Goal: Use online tool/utility: Utilize a website feature to perform a specific function

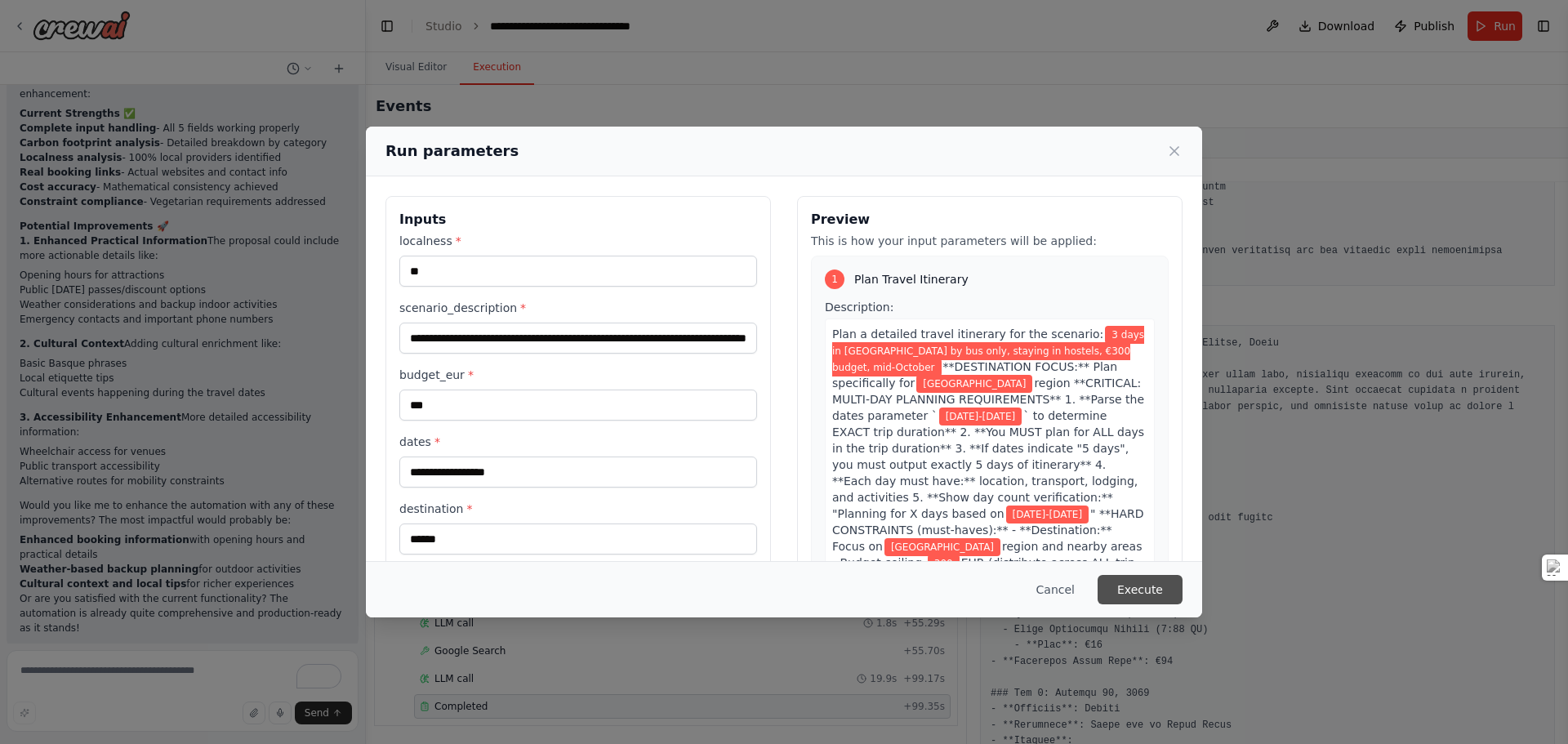
click at [1155, 595] on button "Execute" at bounding box center [1140, 590] width 85 height 29
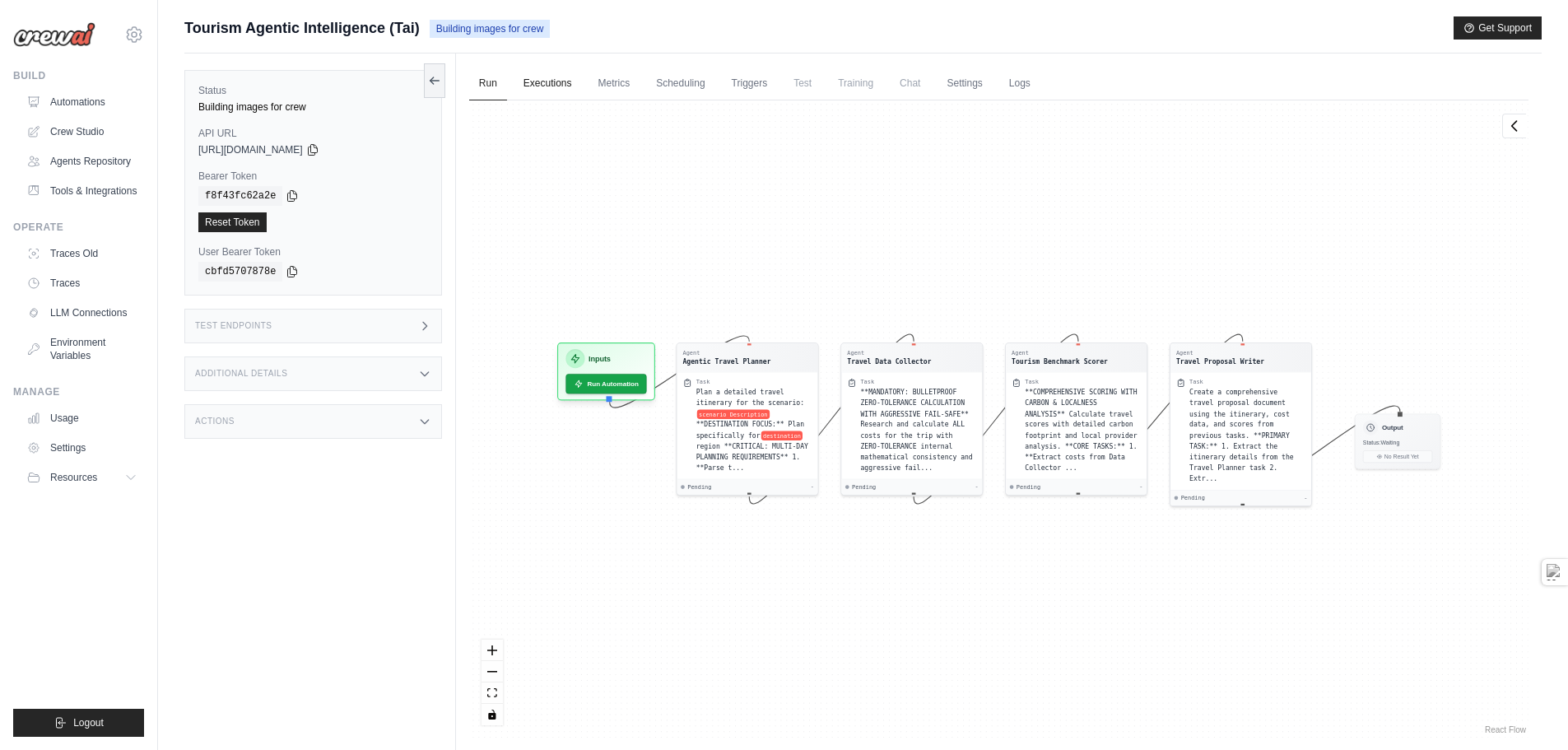
click at [557, 82] on link "Executions" at bounding box center [547, 83] width 68 height 34
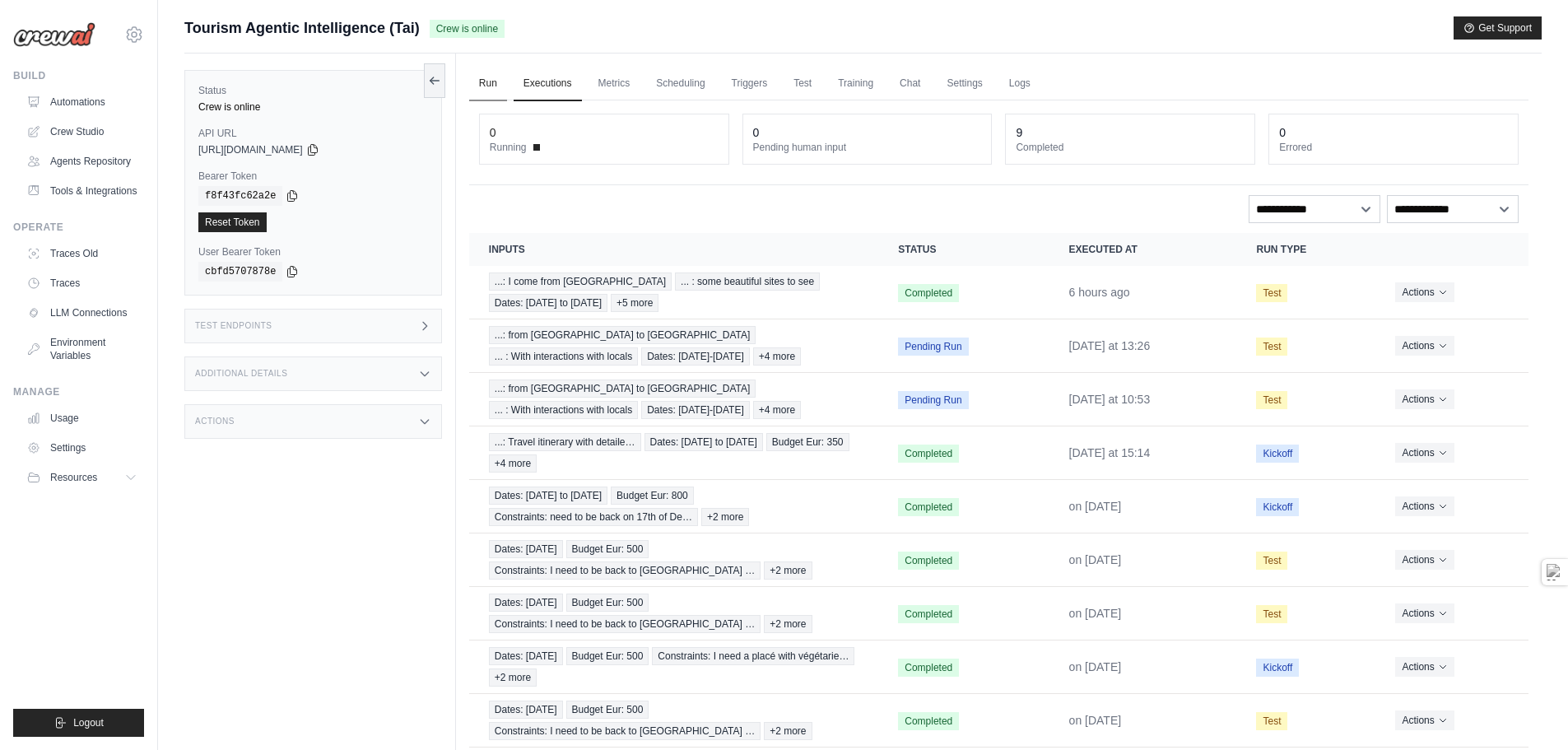
click at [494, 83] on link "Run" at bounding box center [487, 83] width 38 height 34
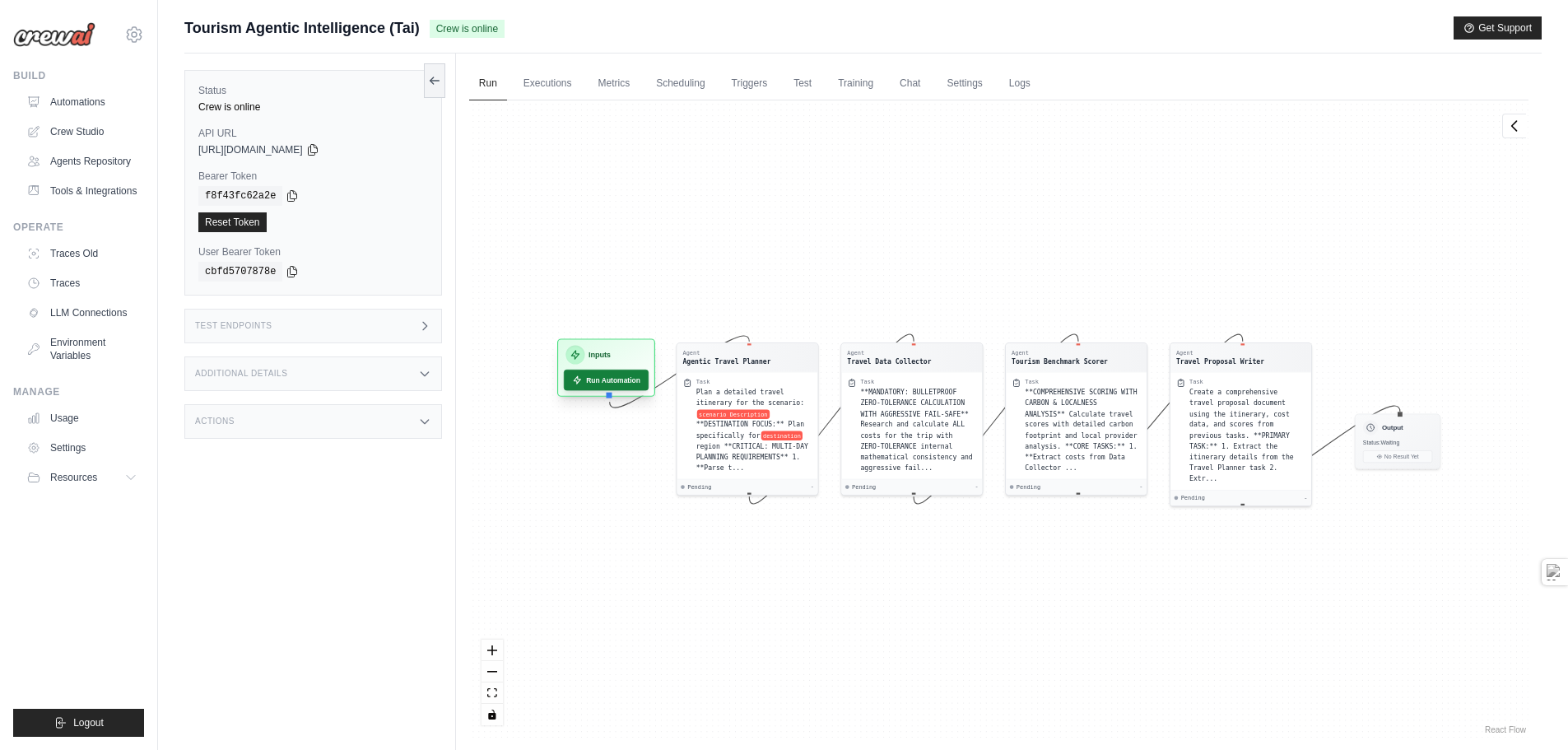
click at [628, 384] on button "Run Automation" at bounding box center [606, 380] width 85 height 20
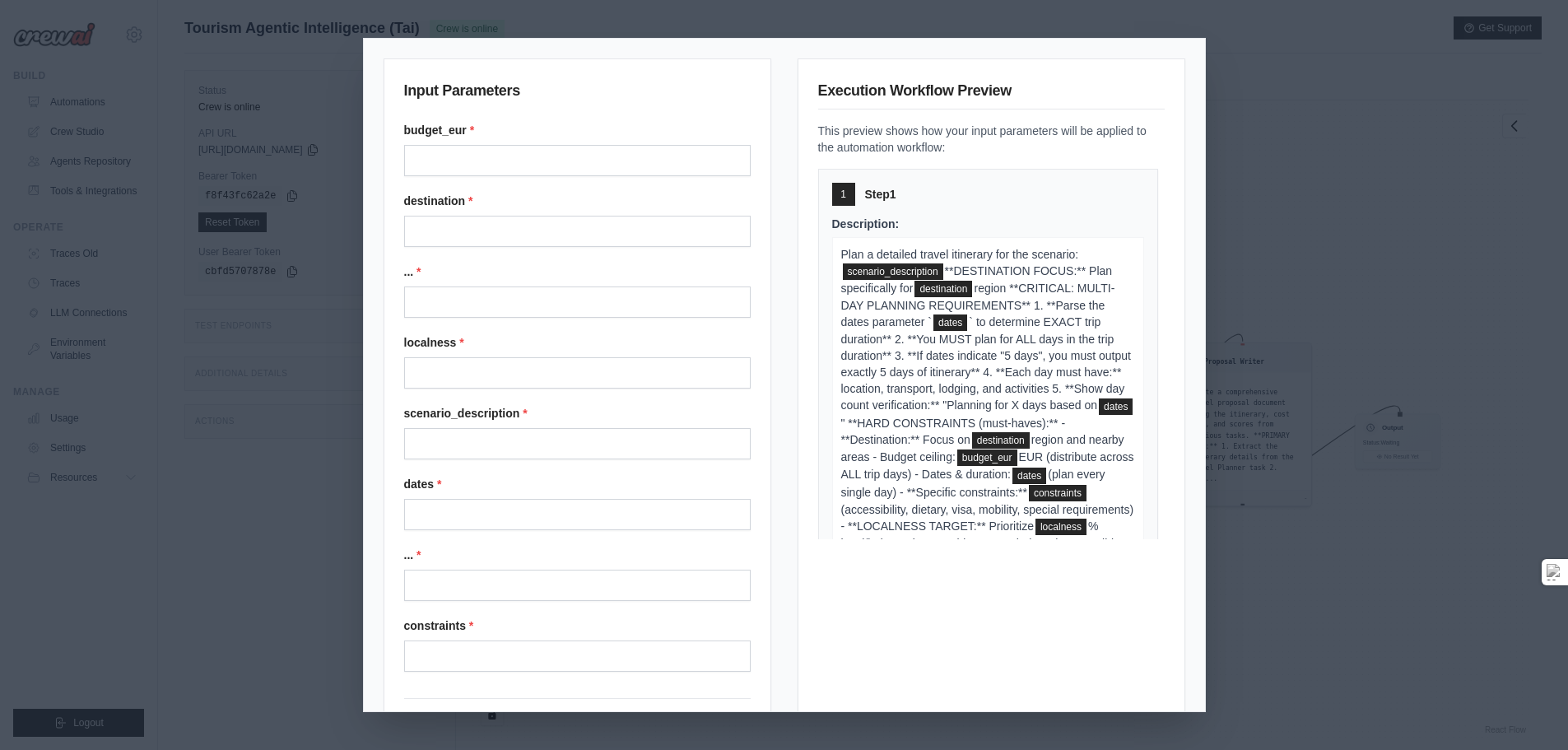
click at [302, 504] on div "Input Parameters budget_eur * destination * ... * localness * scenario_descript…" at bounding box center [784, 375] width 1568 height 750
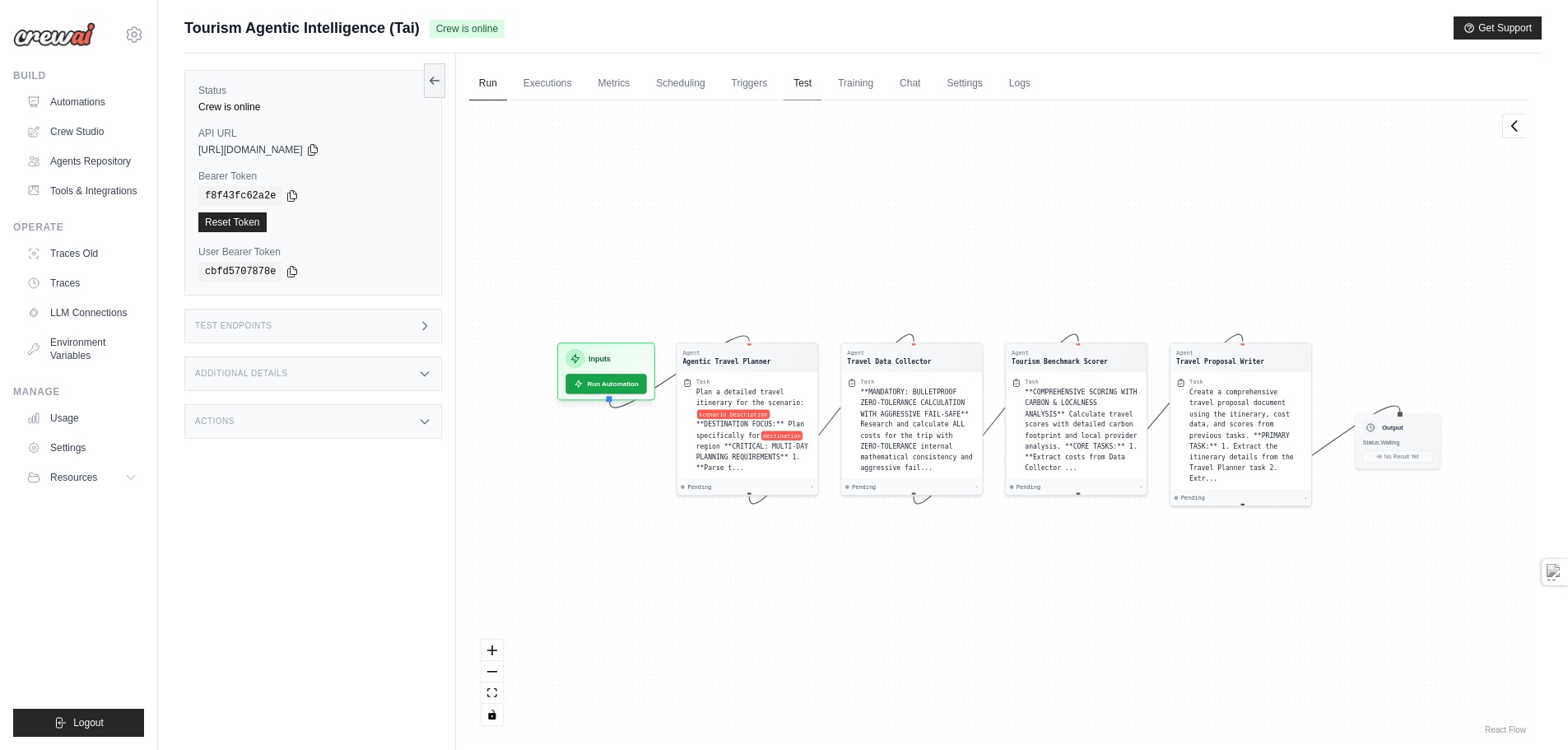
click at [822, 82] on link "Test" at bounding box center [802, 83] width 38 height 34
